Goal: Information Seeking & Learning: Check status

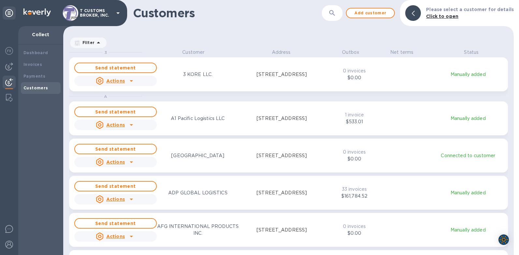
scroll to position [201, 448]
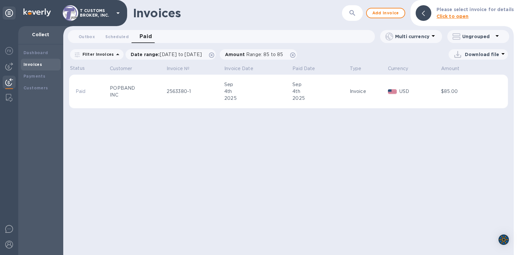
click at [167, 140] on div "Invoices ​ Add invoice Please select invoice for details Click to open Outbox 0…" at bounding box center [288, 127] width 451 height 255
click at [33, 77] on b "Payments" at bounding box center [34, 76] width 22 height 5
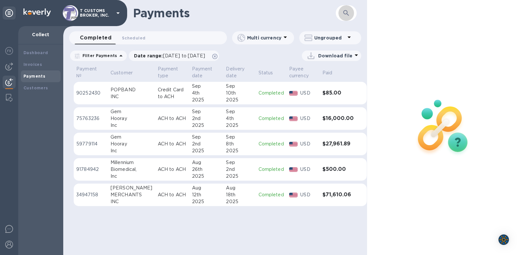
click at [341, 14] on button "button" at bounding box center [347, 13] width 16 height 16
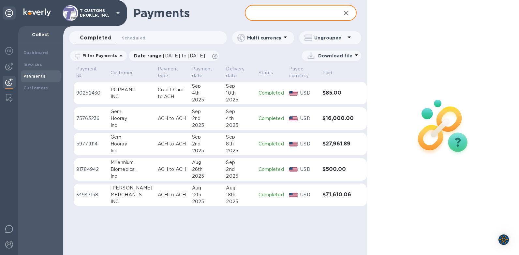
paste input "2563949"
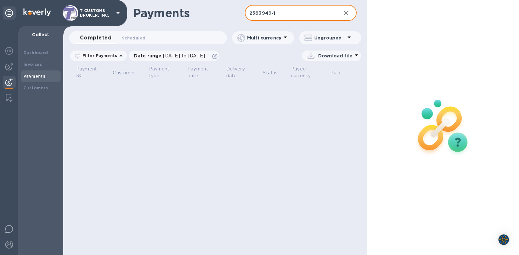
type input "2563949-1"
click at [339, 5] on button "button" at bounding box center [347, 13] width 16 height 16
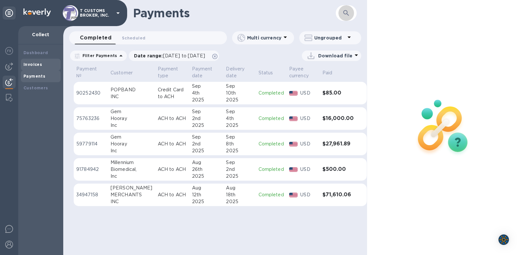
click at [29, 65] on b "Invoices" at bounding box center [32, 64] width 19 height 5
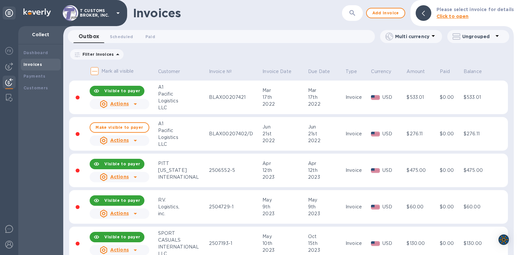
click at [456, 15] on b "Click to open" at bounding box center [453, 16] width 32 height 5
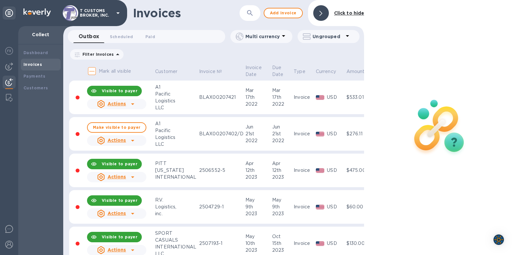
click at [248, 12] on icon "button" at bounding box center [250, 13] width 6 height 6
paste input "2563949"
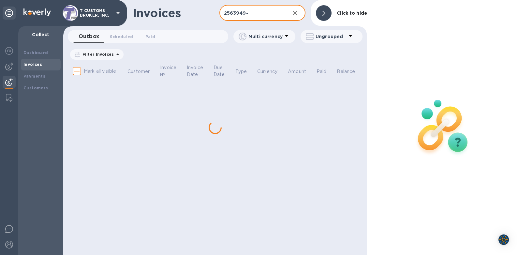
type input "2563949-1"
checkbox input "true"
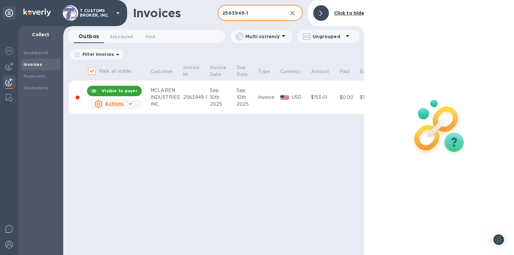
type input "2563949-1"
click at [346, 13] on b "Click to hide" at bounding box center [349, 12] width 30 height 5
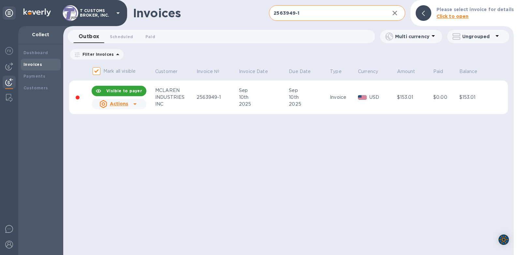
click at [439, 134] on div "Invoices 2563949-1 ​ Add invoice Please select invoice for details Click to ope…" at bounding box center [288, 127] width 451 height 255
